Goal: Task Accomplishment & Management: Use online tool/utility

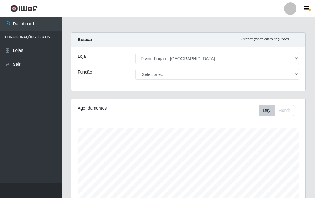
select select "499"
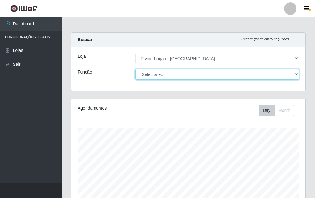
click at [227, 74] on select "[Selecione...] ASG ASG + ASG ++ Auxiliar de Cozinha Auxiliar de Cozinha + Auxil…" at bounding box center [217, 74] width 164 height 11
click at [135, 69] on select "[Selecione...] ASG ASG + ASG ++ Auxiliar de Cozinha Auxiliar de Cozinha + Auxil…" at bounding box center [217, 74] width 164 height 11
click at [200, 75] on select "[Selecione...] ASG ASG + ASG ++ Auxiliar de Cozinha Auxiliar de Cozinha + Auxil…" at bounding box center [217, 74] width 164 height 11
click at [135, 69] on select "[Selecione...] ASG ASG + ASG ++ Auxiliar de Cozinha Auxiliar de Cozinha + Auxil…" at bounding box center [217, 74] width 164 height 11
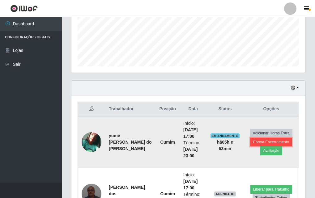
click at [265, 140] on button "Forçar Encerramento" at bounding box center [270, 142] width 41 height 9
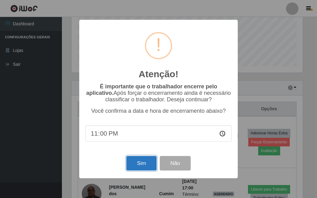
click at [141, 164] on button "Sim" at bounding box center [141, 163] width 30 height 15
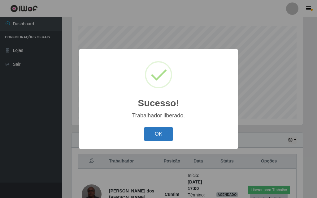
click at [156, 135] on button "OK" at bounding box center [158, 134] width 29 height 15
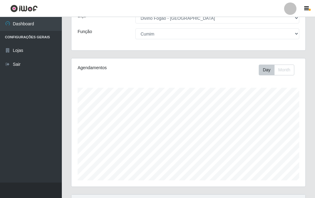
scroll to position [0, 0]
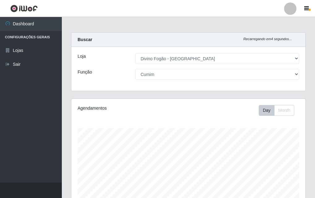
click at [163, 65] on div "Loja [Selecione...] Divino Fogão - Campina Grande Função [Selecione...] ASG ASG…" at bounding box center [188, 69] width 234 height 44
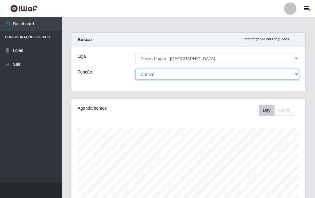
click at [164, 73] on select "[Selecione...] ASG ASG + ASG ++ Auxiliar de Cozinha Auxiliar de Cozinha + Auxil…" at bounding box center [217, 74] width 164 height 11
click at [135, 69] on select "[Selecione...] ASG ASG + ASG ++ Auxiliar de Cozinha Auxiliar de Cozinha + Auxil…" at bounding box center [217, 74] width 164 height 11
click at [182, 76] on select "[Selecione...] ASG ASG + ASG ++ Auxiliar de Cozinha Auxiliar de Cozinha + Auxil…" at bounding box center [217, 74] width 164 height 11
select select "9"
click at [135, 69] on select "[Selecione...] ASG ASG + ASG ++ Auxiliar de Cozinha Auxiliar de Cozinha + Auxil…" at bounding box center [217, 74] width 164 height 11
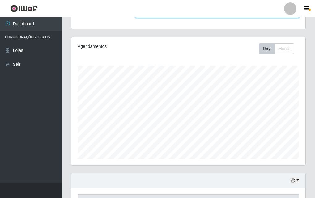
scroll to position [155, 0]
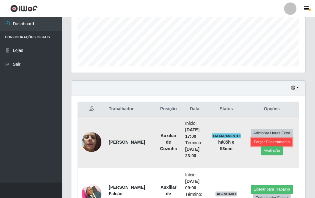
click at [265, 139] on button "Forçar Encerramento" at bounding box center [271, 142] width 41 height 9
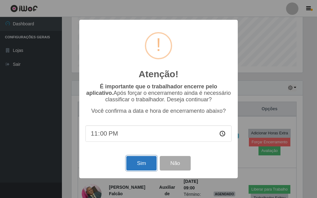
click at [139, 162] on button "Sim" at bounding box center [141, 163] width 30 height 15
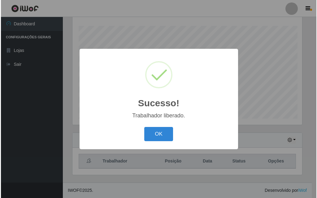
scroll to position [0, 0]
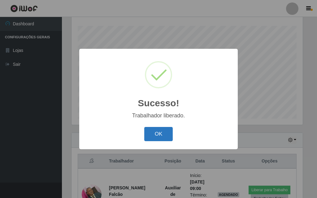
click at [164, 134] on button "OK" at bounding box center [158, 134] width 29 height 15
